Goal: Task Accomplishment & Management: Use online tool/utility

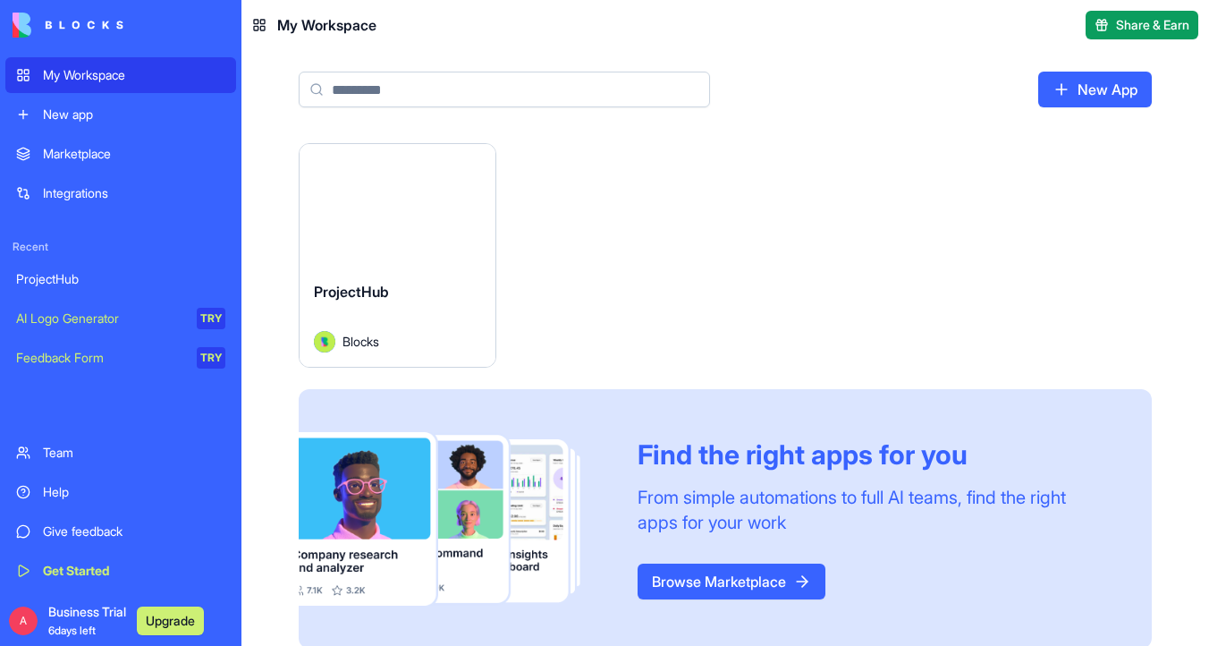
click at [422, 238] on div "Launch" at bounding box center [398, 205] width 196 height 123
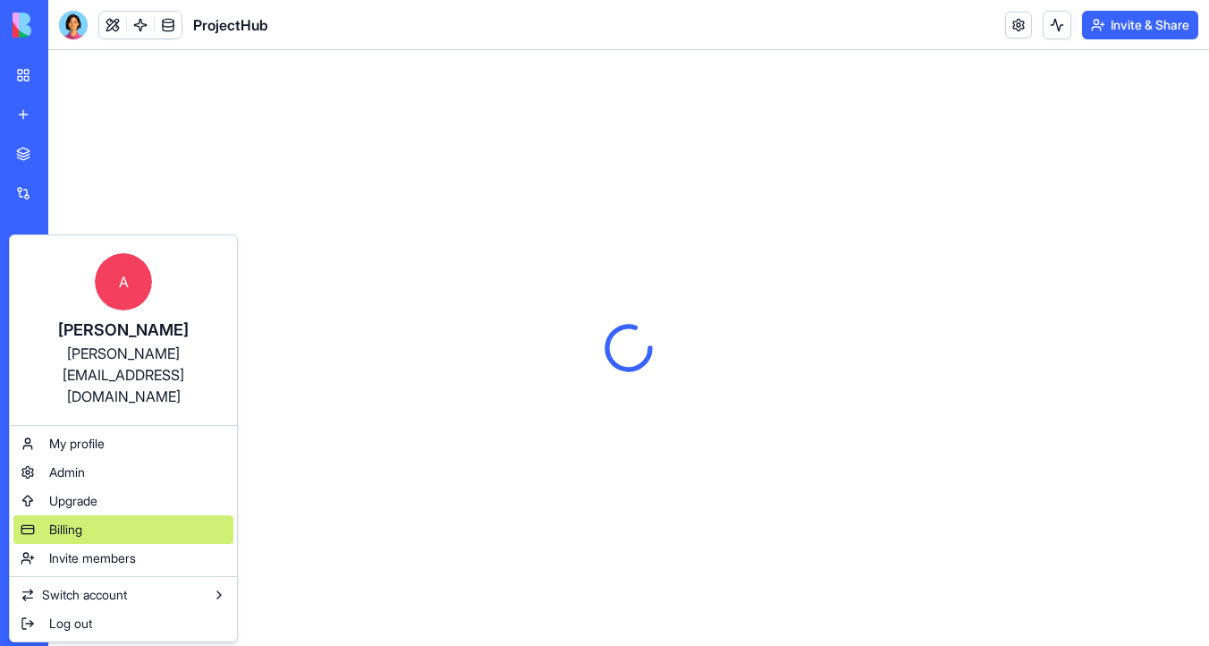
click at [87, 515] on div "Billing" at bounding box center [123, 529] width 220 height 29
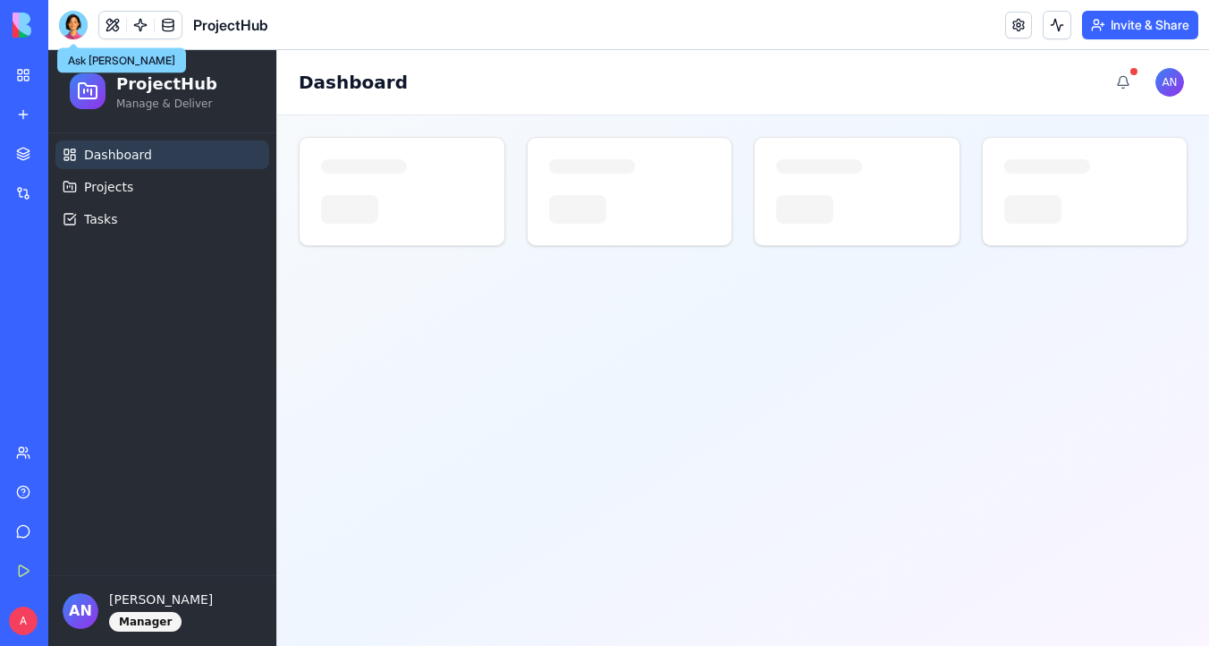
click at [80, 21] on div at bounding box center [73, 25] width 29 height 29
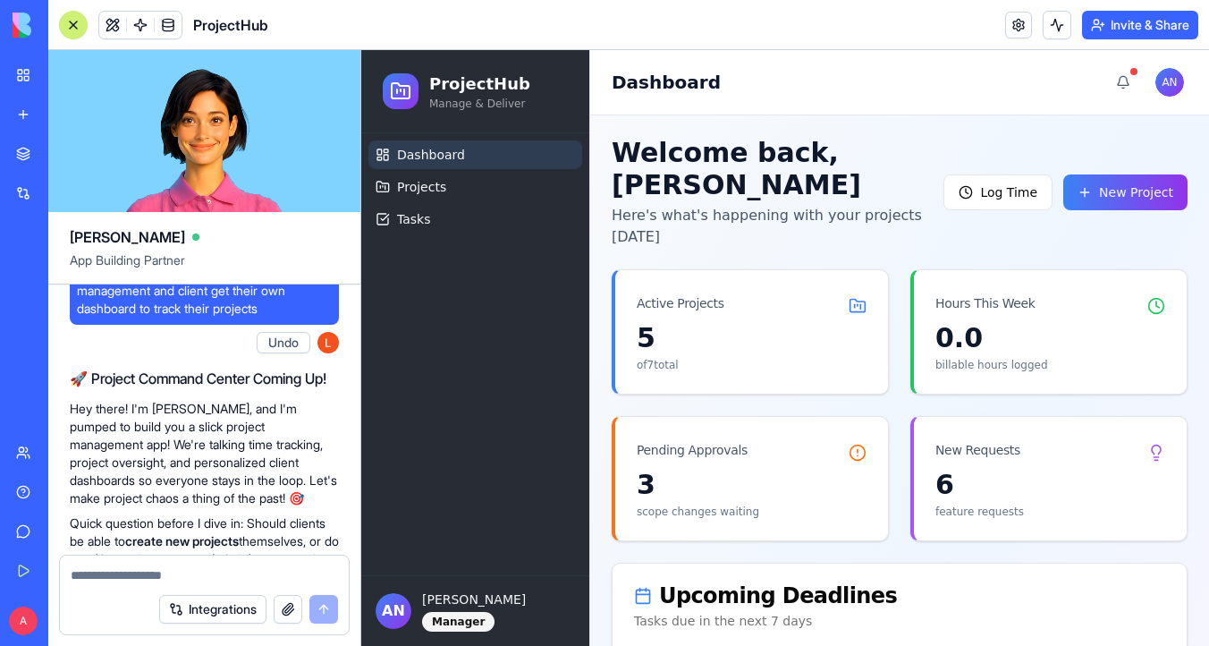
scroll to position [71, 0]
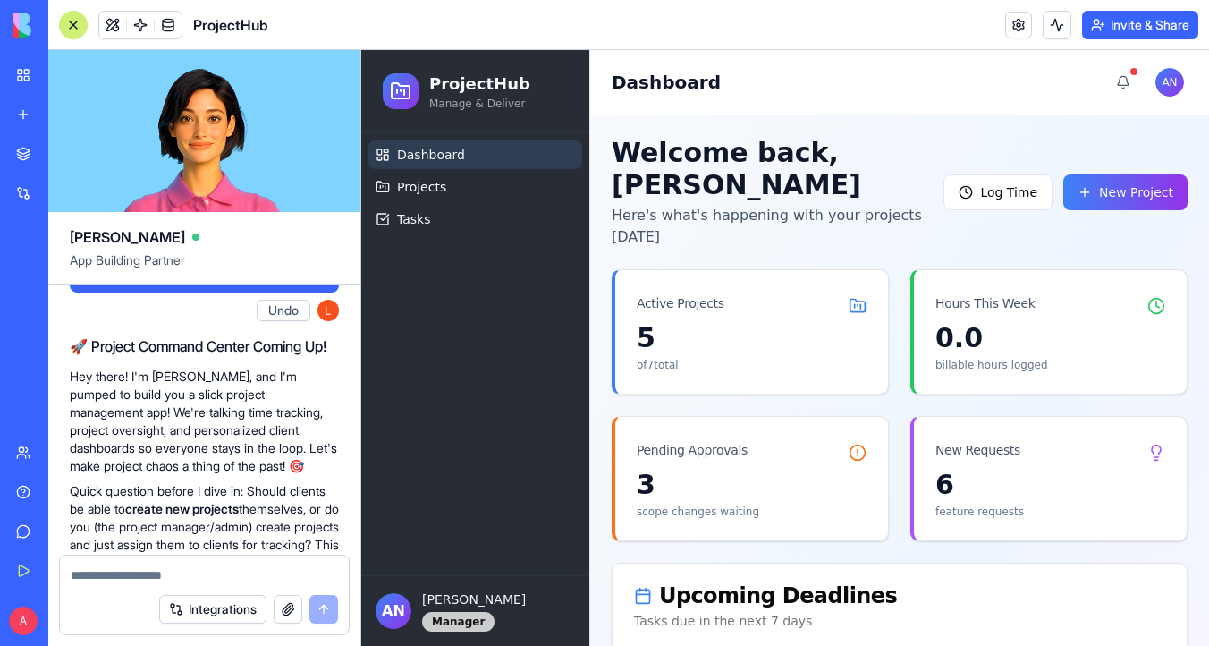
click at [458, 624] on div "Manager" at bounding box center [458, 622] width 72 height 20
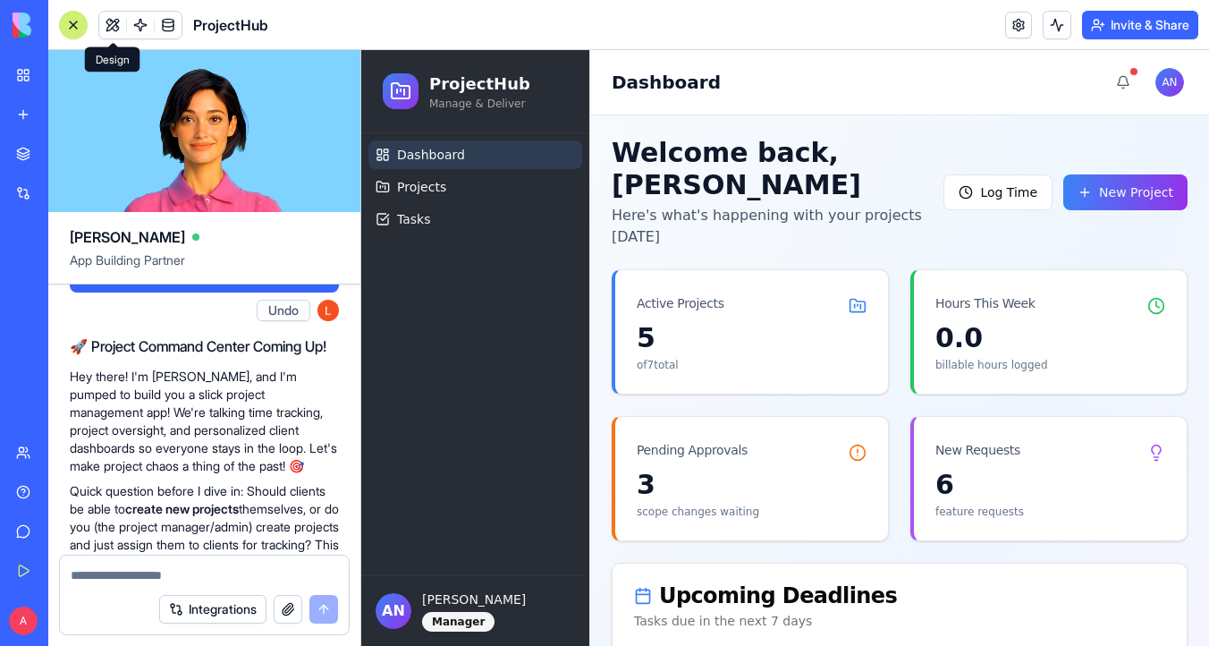
click at [118, 20] on button at bounding box center [112, 25] width 27 height 27
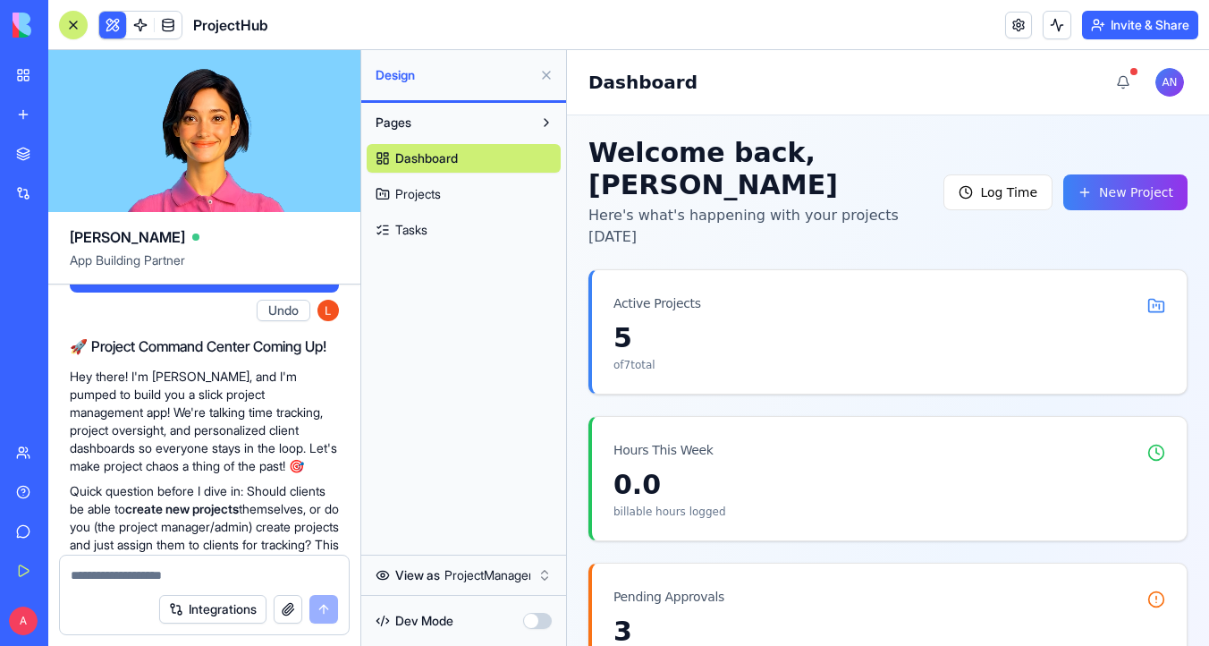
click at [516, 573] on html "My Workspace New app Marketplace Integrations Recent ProjectHub AI Logo Generat…" at bounding box center [604, 323] width 1209 height 646
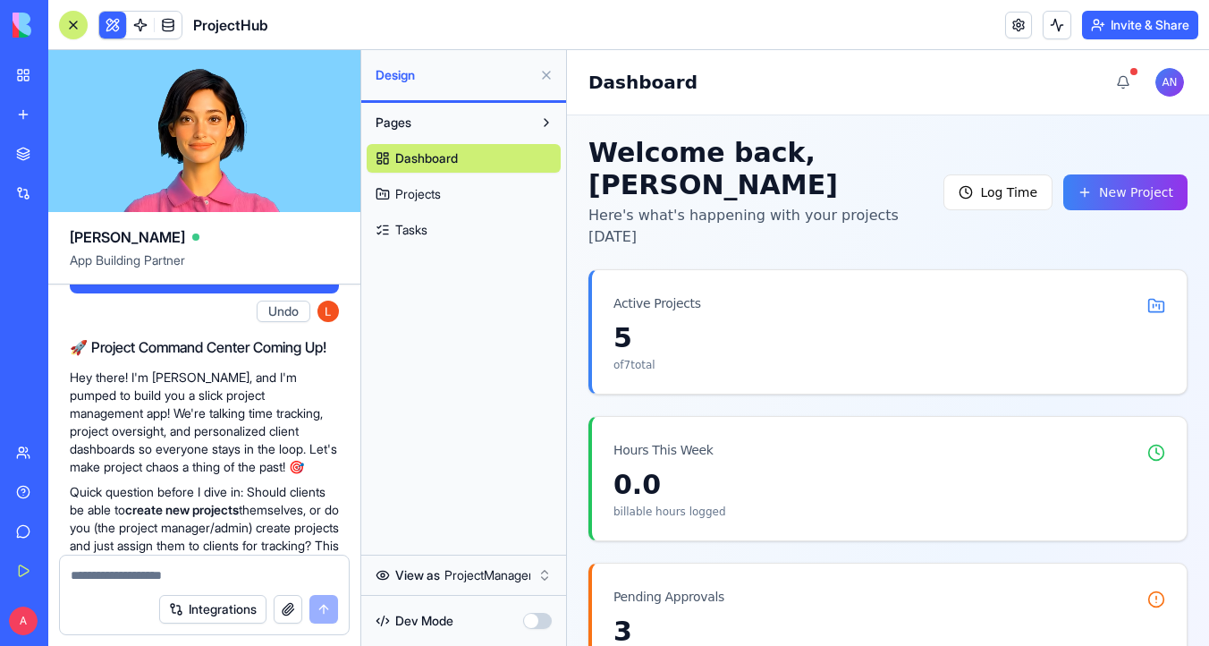
scroll to position [0, 0]
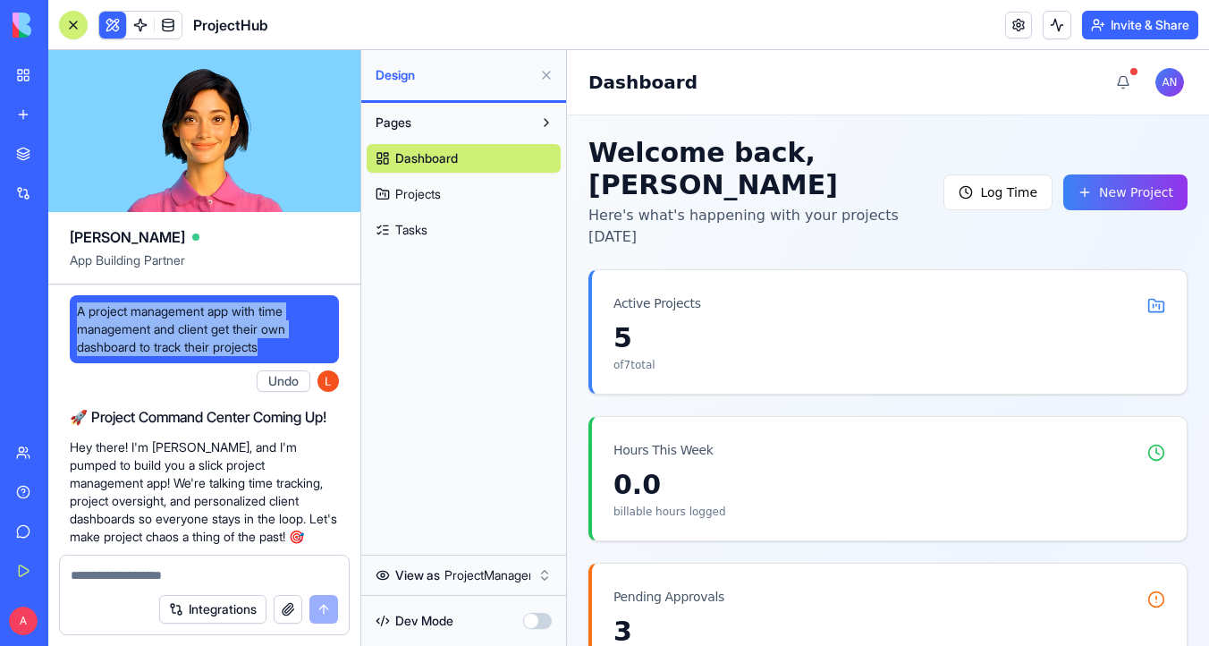
drag, startPoint x: 272, startPoint y: 344, endPoint x: 77, endPoint y: 309, distance: 198.1
click at [77, 309] on span "A project management app with time management and client get their own dashboar…" at bounding box center [204, 329] width 255 height 54
copy span "A project management app with time management and client get their own dashboar…"
